Goal: Task Accomplishment & Management: Manage account settings

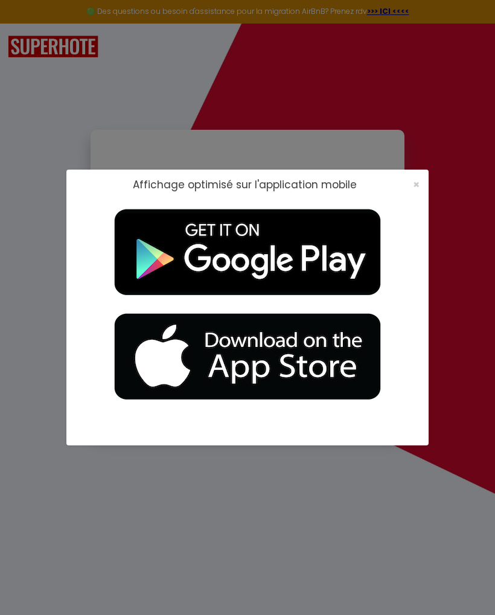
click at [417, 186] on span "×" at bounding box center [416, 184] width 7 height 15
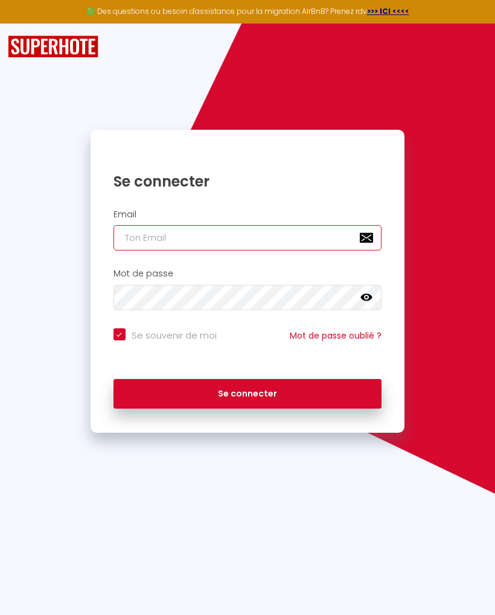
click at [182, 237] on input "email" at bounding box center [248, 237] width 268 height 25
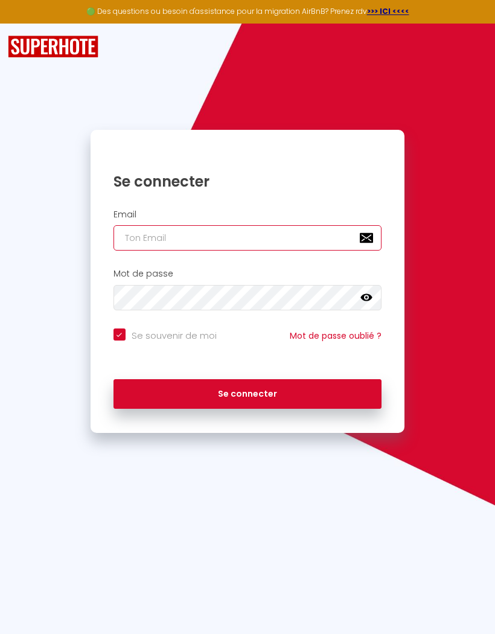
type input "M"
checkbox input "true"
type input "Me"
checkbox input "true"
type input "[PERSON_NAME]"
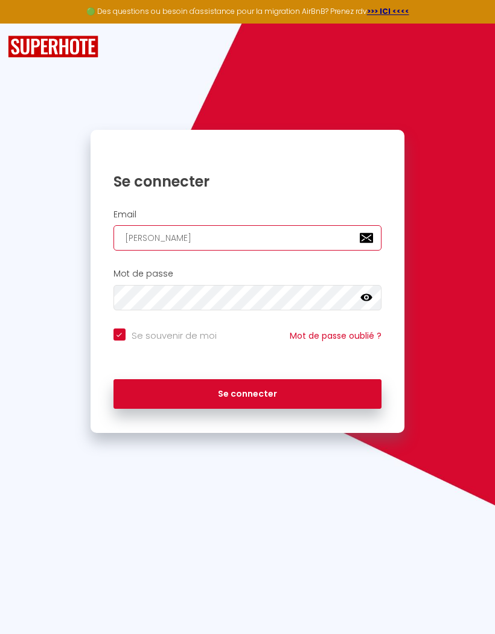
checkbox input "true"
type input "Megg"
checkbox input "true"
type input "[PERSON_NAME]"
checkbox input "true"
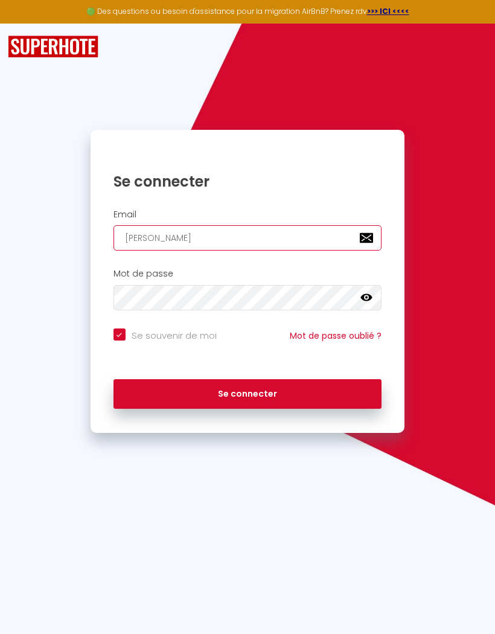
type input "Meggen"
checkbox input "true"
type input "Meggenz"
checkbox input "true"
type input "Meggenza"
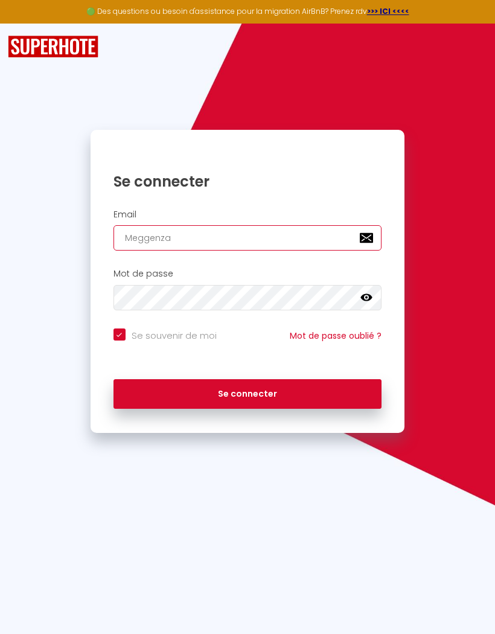
checkbox input "true"
type input "Meggenza2"
checkbox input "true"
type input "Meggenza23"
checkbox input "true"
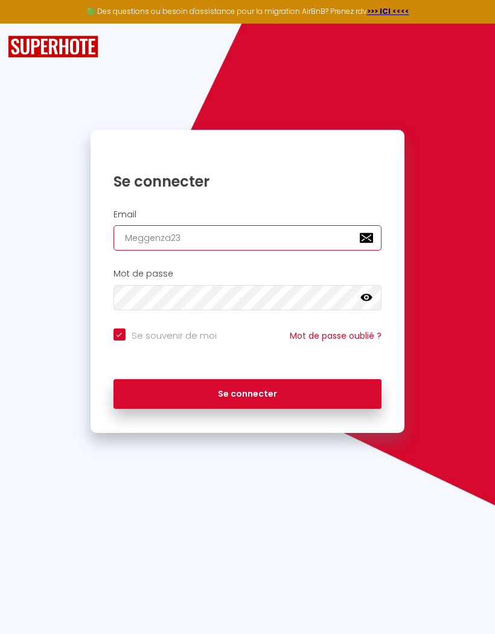
type input "Meggenza2"
checkbox input "true"
type input "Meggenza"
checkbox input "true"
type input "Meggenz"
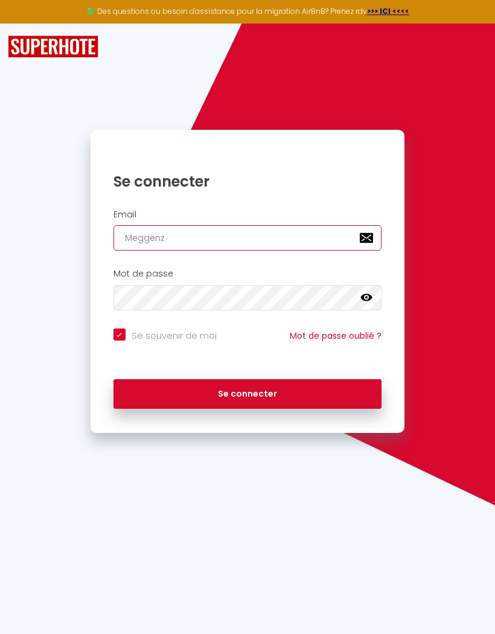
checkbox input "true"
type input "Meggen"
checkbox input "true"
type input "Megge"
checkbox input "true"
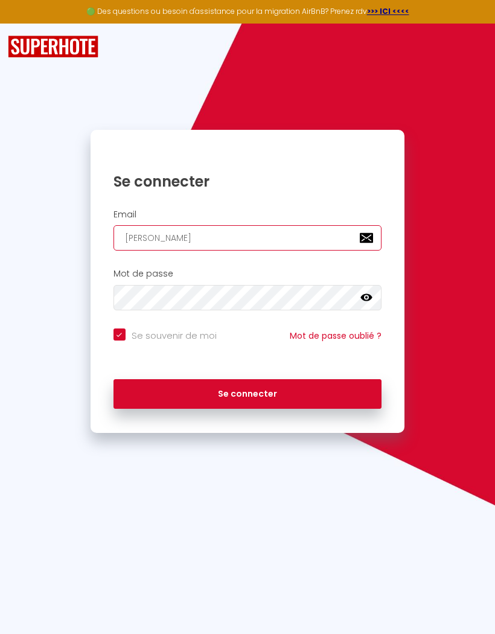
type input "Megg"
checkbox input "true"
type input "Meg"
checkbox input "true"
type input "Me"
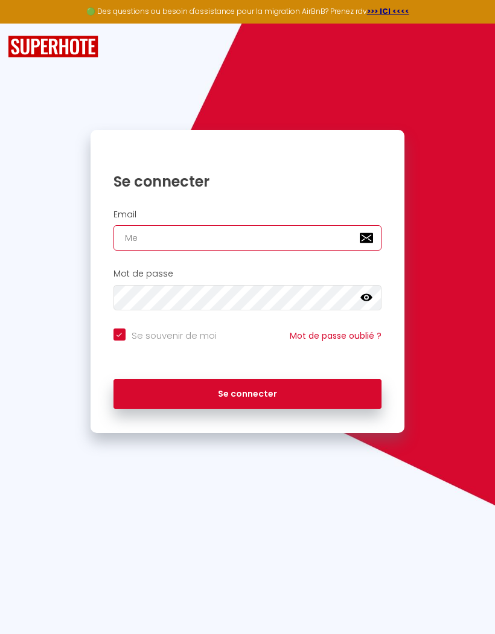
checkbox input "true"
type input "M"
checkbox input "true"
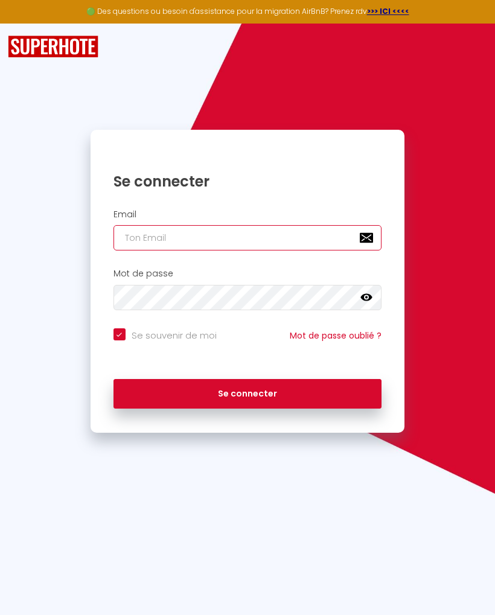
type input "[EMAIL_ADDRESS][DOMAIN_NAME]"
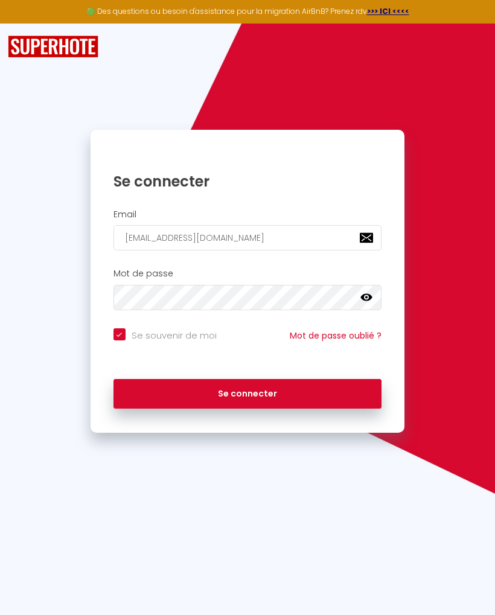
click at [366, 298] on icon at bounding box center [366, 298] width 12 height 12
click at [249, 390] on button "Se connecter" at bounding box center [248, 394] width 268 height 30
checkbox input "true"
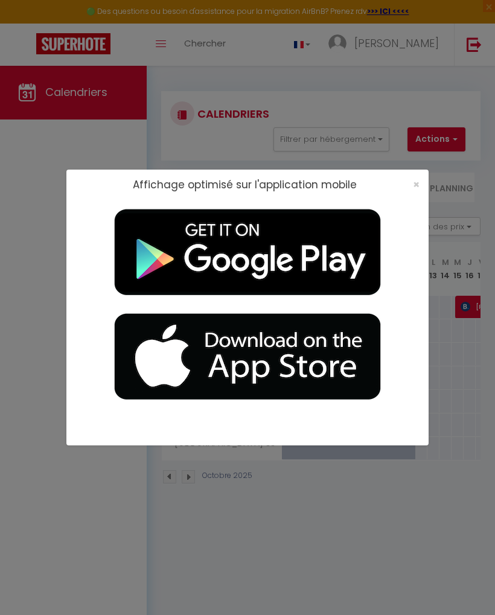
click at [413, 188] on span "×" at bounding box center [416, 184] width 7 height 15
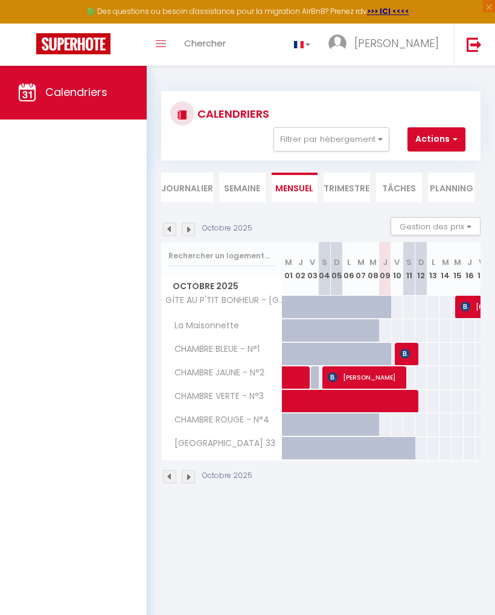
click at [383, 400] on span at bounding box center [444, 401] width 305 height 23
select select "OK"
select select "KO"
select select "0"
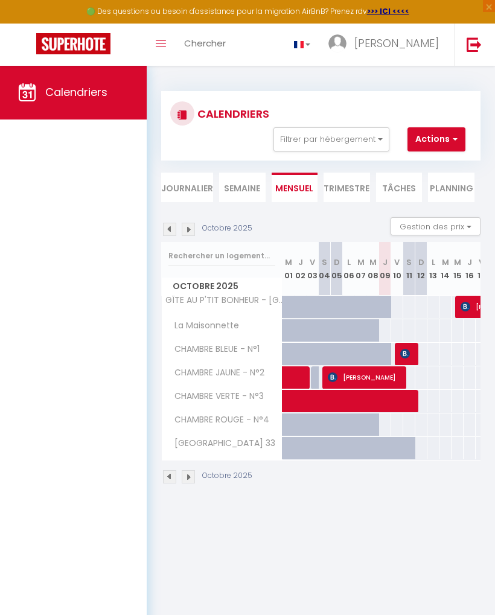
select select "1"
select select
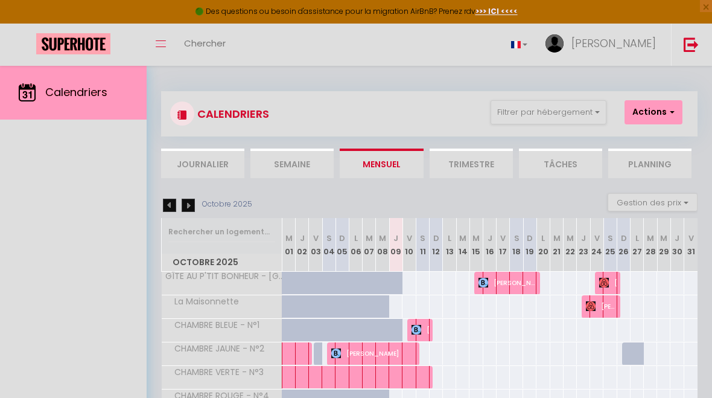
select select
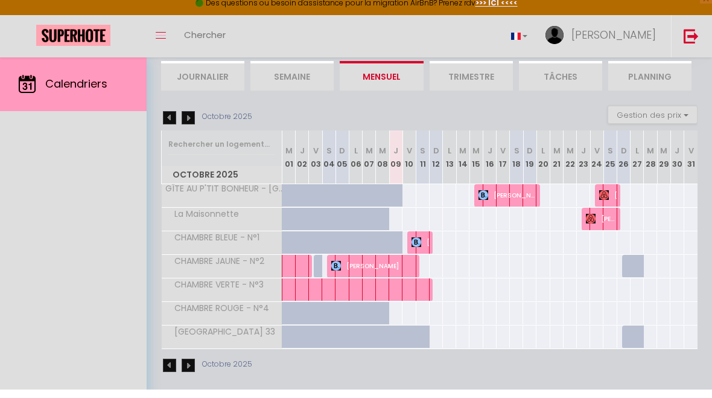
scroll to position [88, 0]
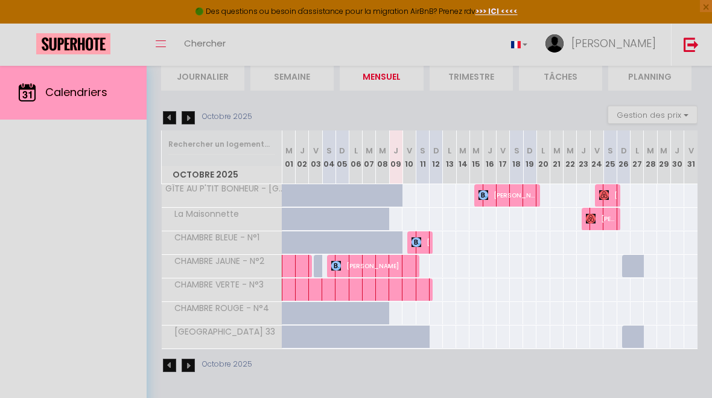
click at [421, 234] on span "[PERSON_NAME]" at bounding box center [421, 242] width 18 height 23
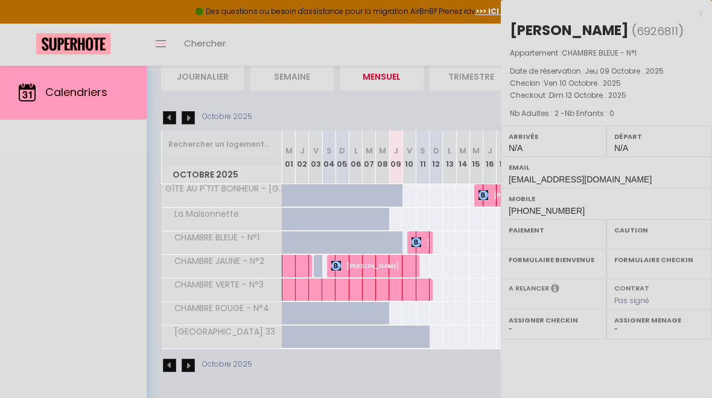
select select "OK"
select select "0"
select select "1"
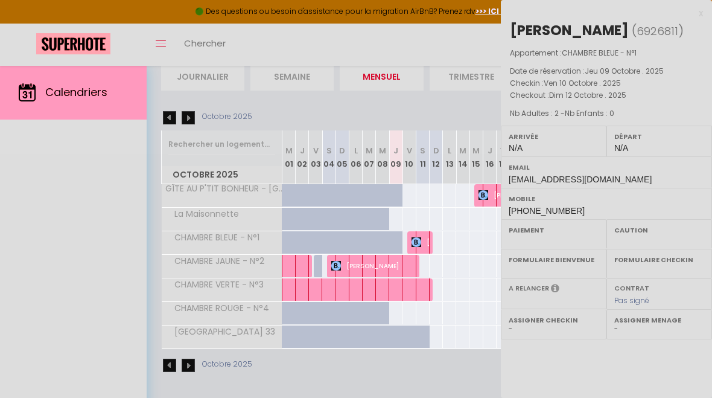
select select
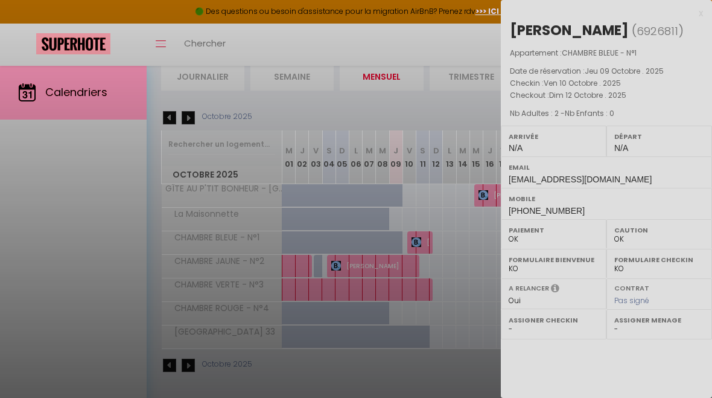
click at [419, 240] on div at bounding box center [356, 199] width 712 height 398
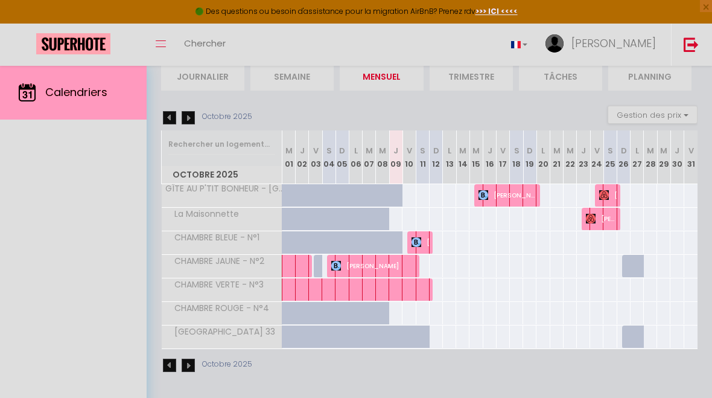
click at [420, 234] on span "[PERSON_NAME]" at bounding box center [421, 242] width 18 height 23
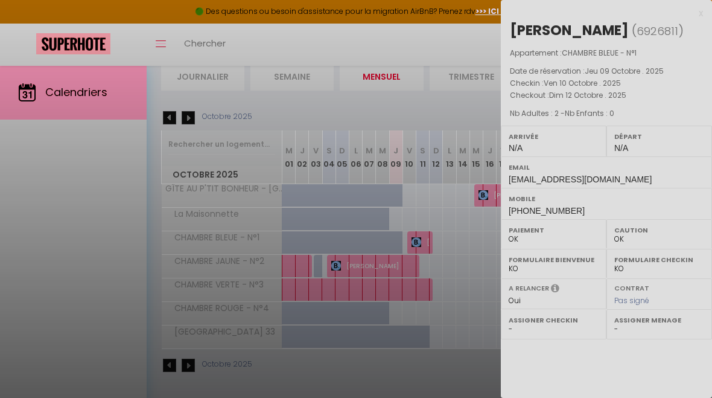
click at [337, 261] on div at bounding box center [356, 199] width 712 height 398
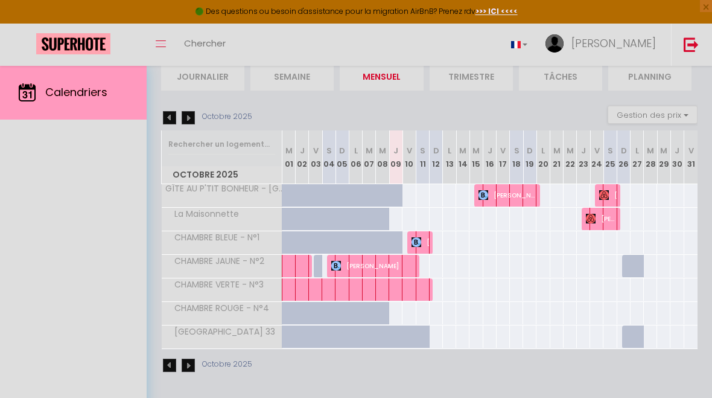
click at [387, 262] on span "[PERSON_NAME]" at bounding box center [373, 265] width 84 height 23
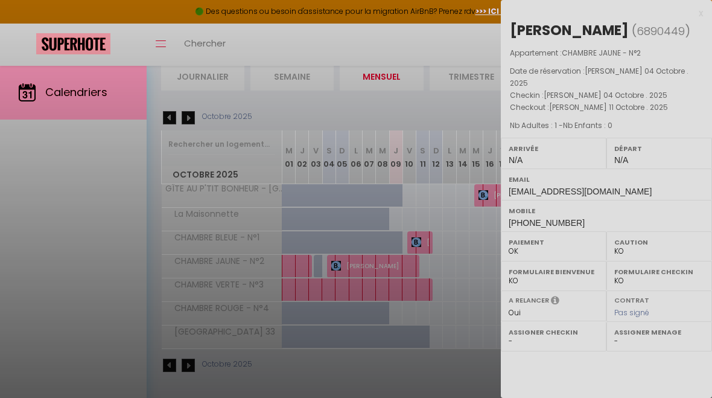
click at [380, 287] on div at bounding box center [356, 199] width 712 height 398
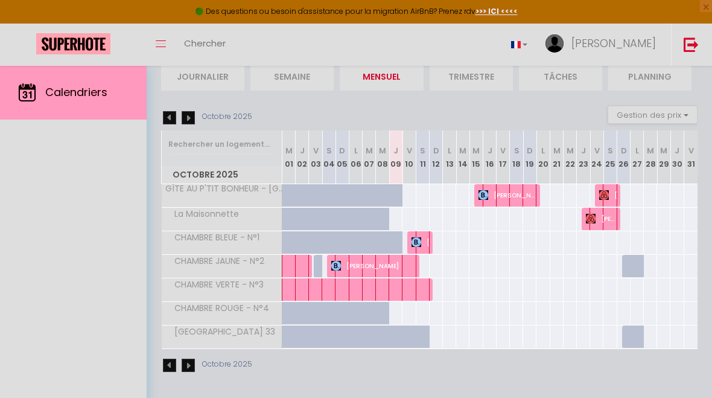
click at [397, 290] on span at bounding box center [444, 289] width 305 height 23
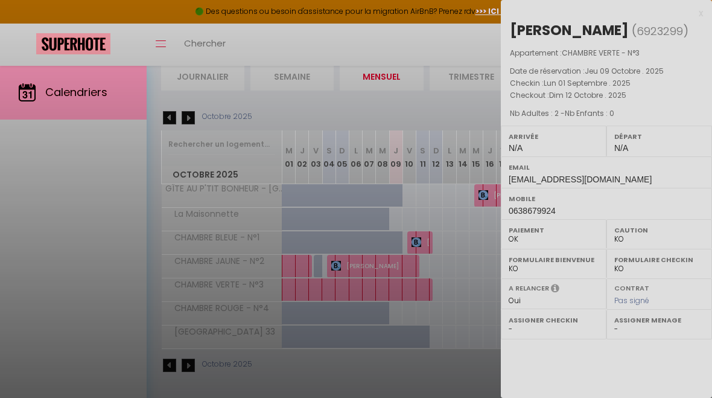
click at [416, 239] on div at bounding box center [356, 199] width 712 height 398
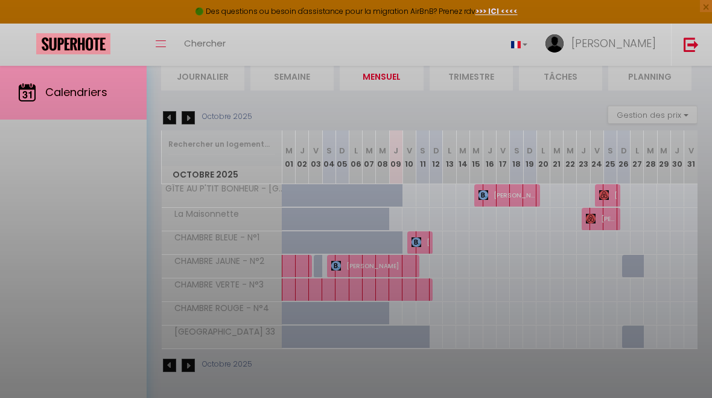
click at [416, 238] on div at bounding box center [356, 199] width 712 height 398
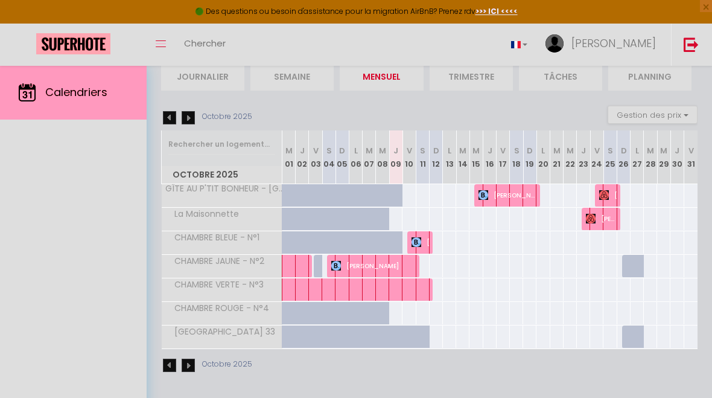
click at [425, 240] on span "[PERSON_NAME]" at bounding box center [421, 242] width 18 height 23
select select "OK"
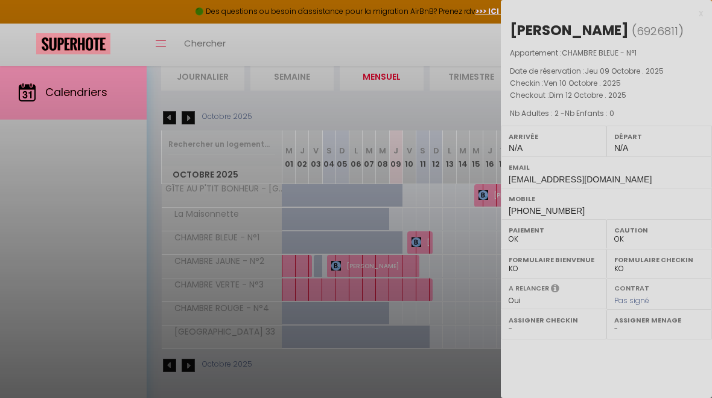
click at [691, 9] on div "x" at bounding box center [602, 13] width 202 height 14
